Goal: Task Accomplishment & Management: Use online tool/utility

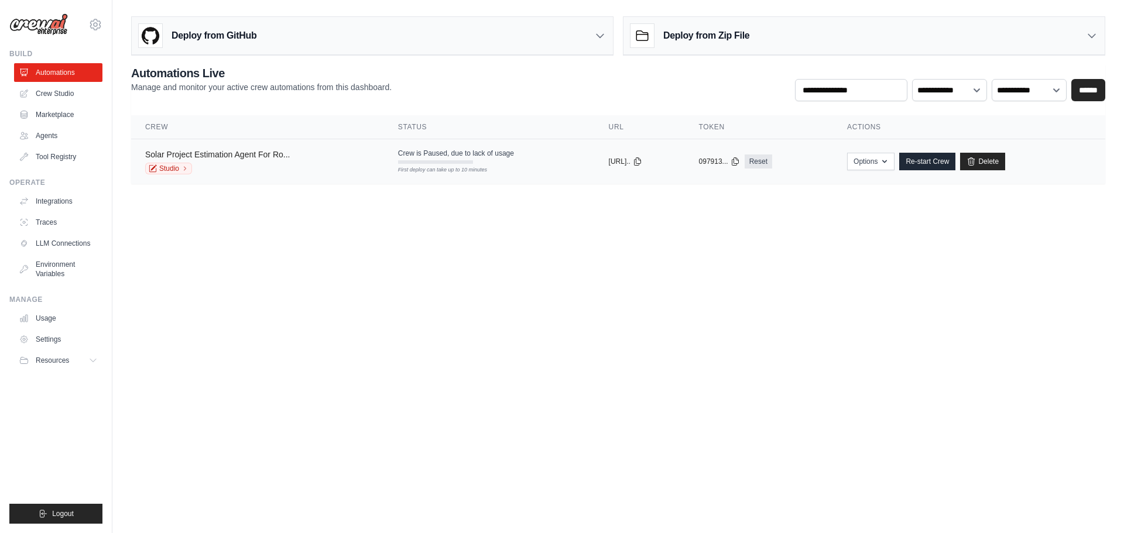
click at [270, 158] on link "Solar Project Estimation Agent For Ro..." at bounding box center [217, 154] width 145 height 9
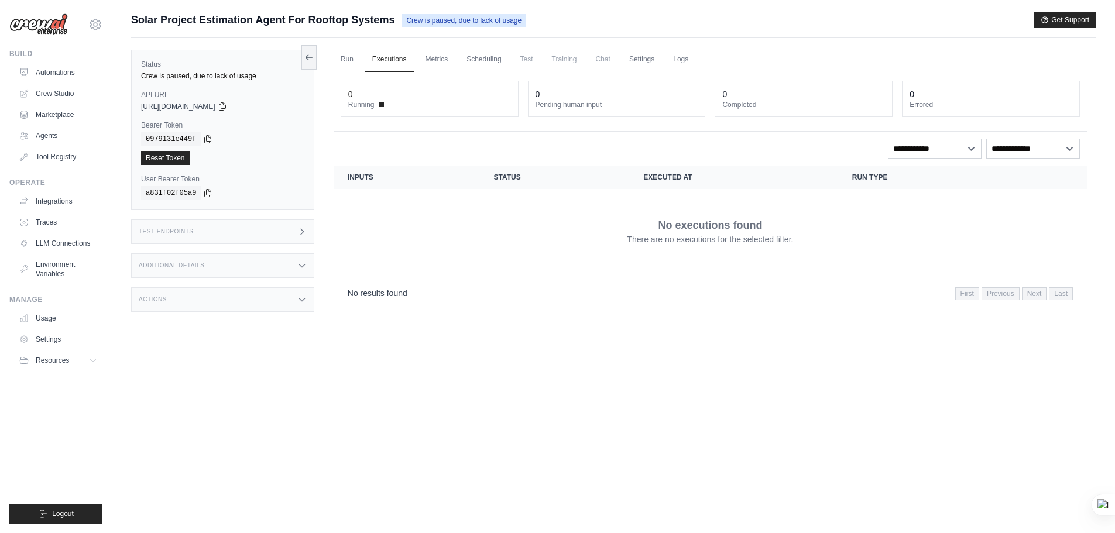
click at [212, 75] on div "Crew is paused, due to lack of usage" at bounding box center [222, 75] width 163 height 9
click at [349, 64] on link "Run" at bounding box center [347, 59] width 27 height 25
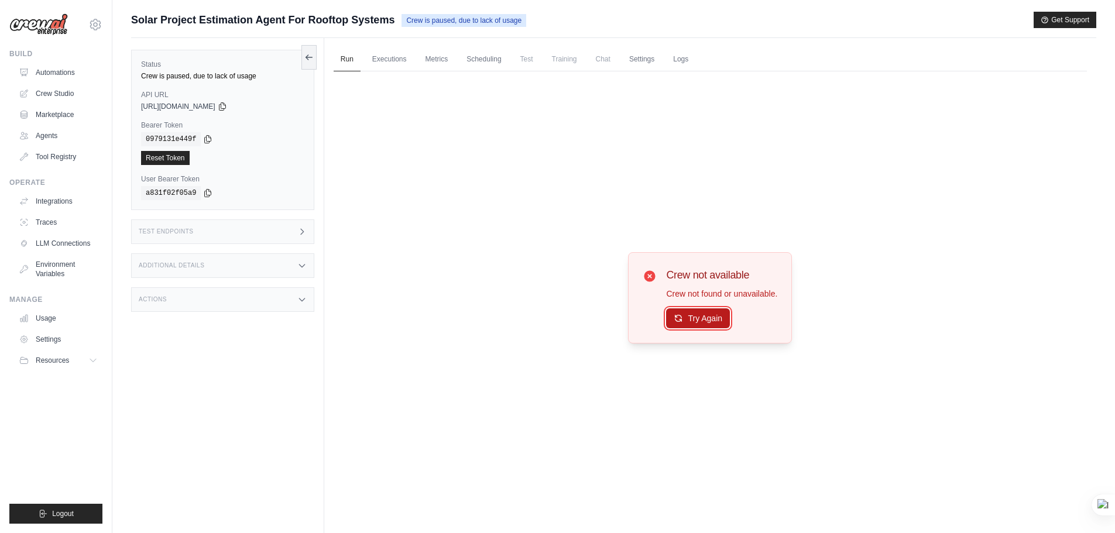
click at [675, 314] on icon at bounding box center [678, 318] width 9 height 9
click at [677, 315] on icon at bounding box center [678, 318] width 9 height 9
click at [495, 61] on link "Scheduling" at bounding box center [484, 59] width 49 height 25
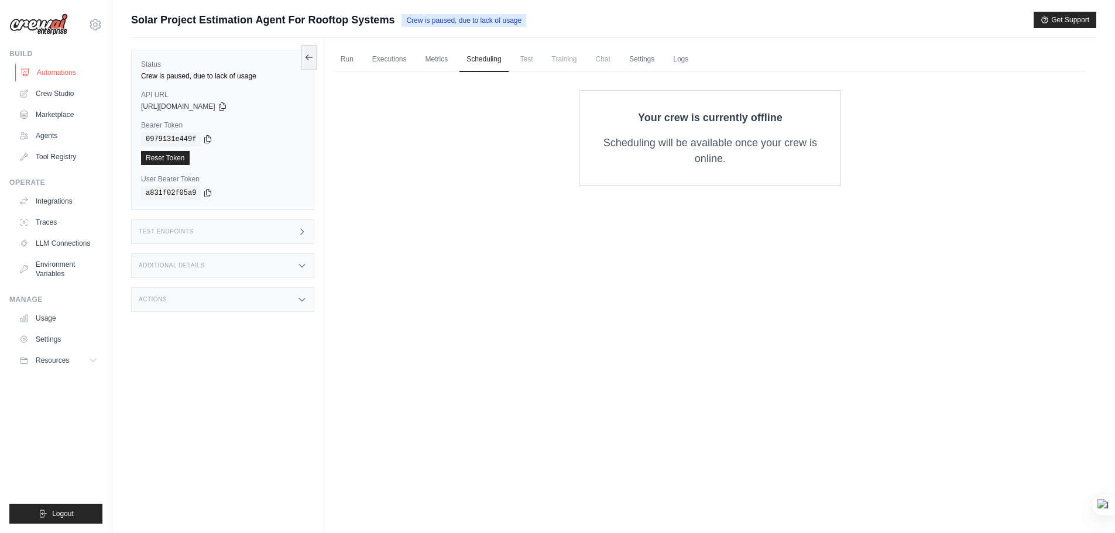
click at [57, 77] on link "Automations" at bounding box center [59, 72] width 88 height 19
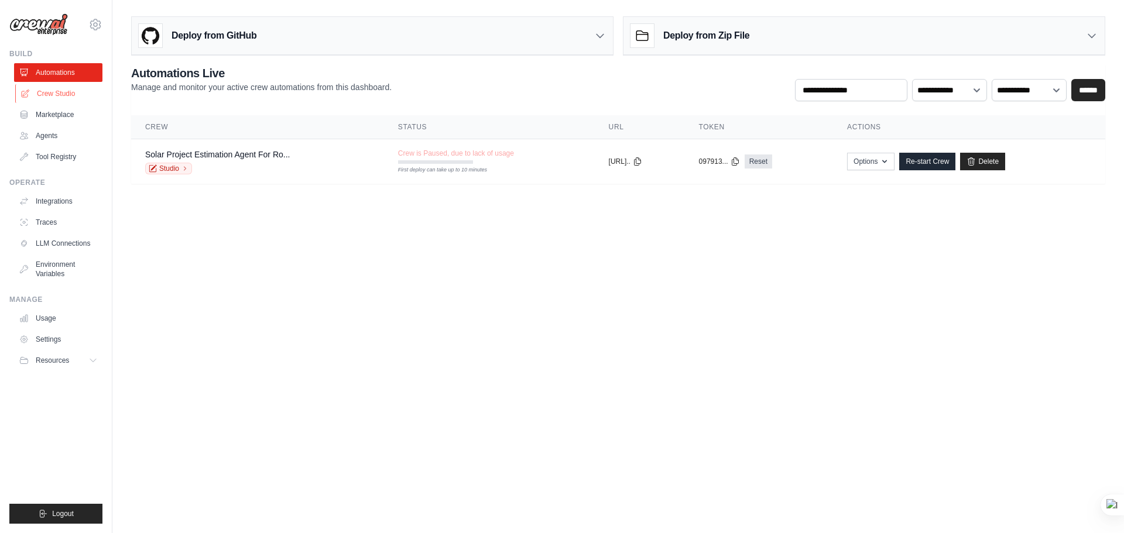
click at [67, 94] on link "Crew Studio" at bounding box center [59, 93] width 88 height 19
